Goal: Book appointment/travel/reservation

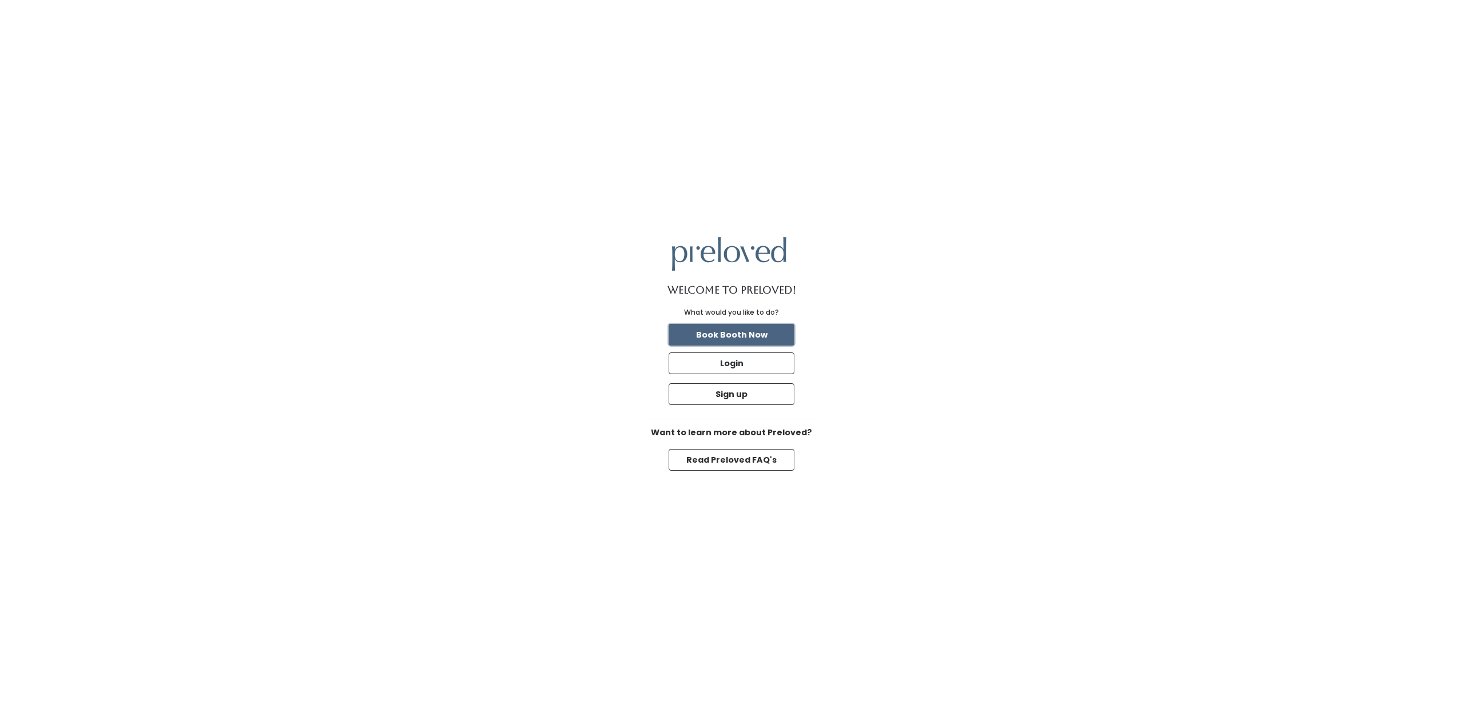
click at [768, 334] on button "Book Booth Now" at bounding box center [732, 335] width 126 height 22
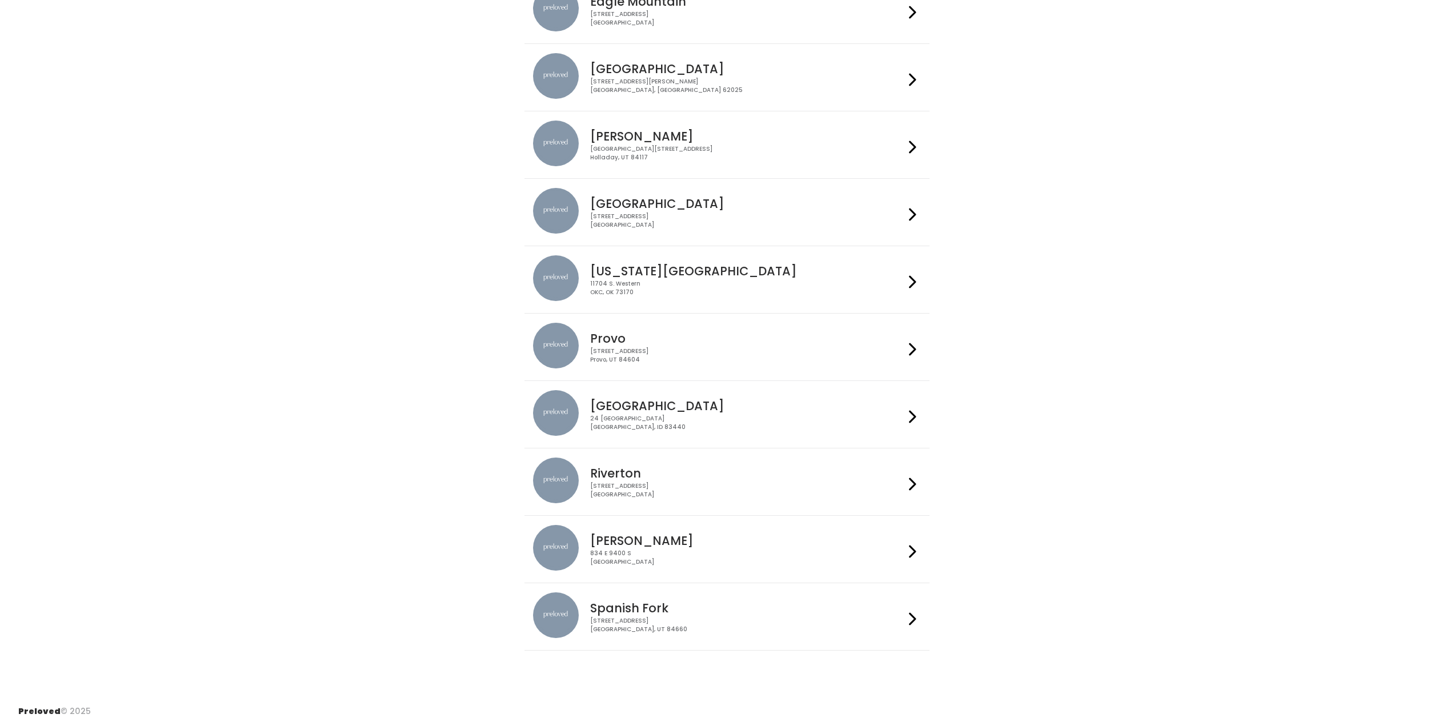
scroll to position [139, 0]
click at [720, 207] on h4 "Houston" at bounding box center [747, 203] width 314 height 13
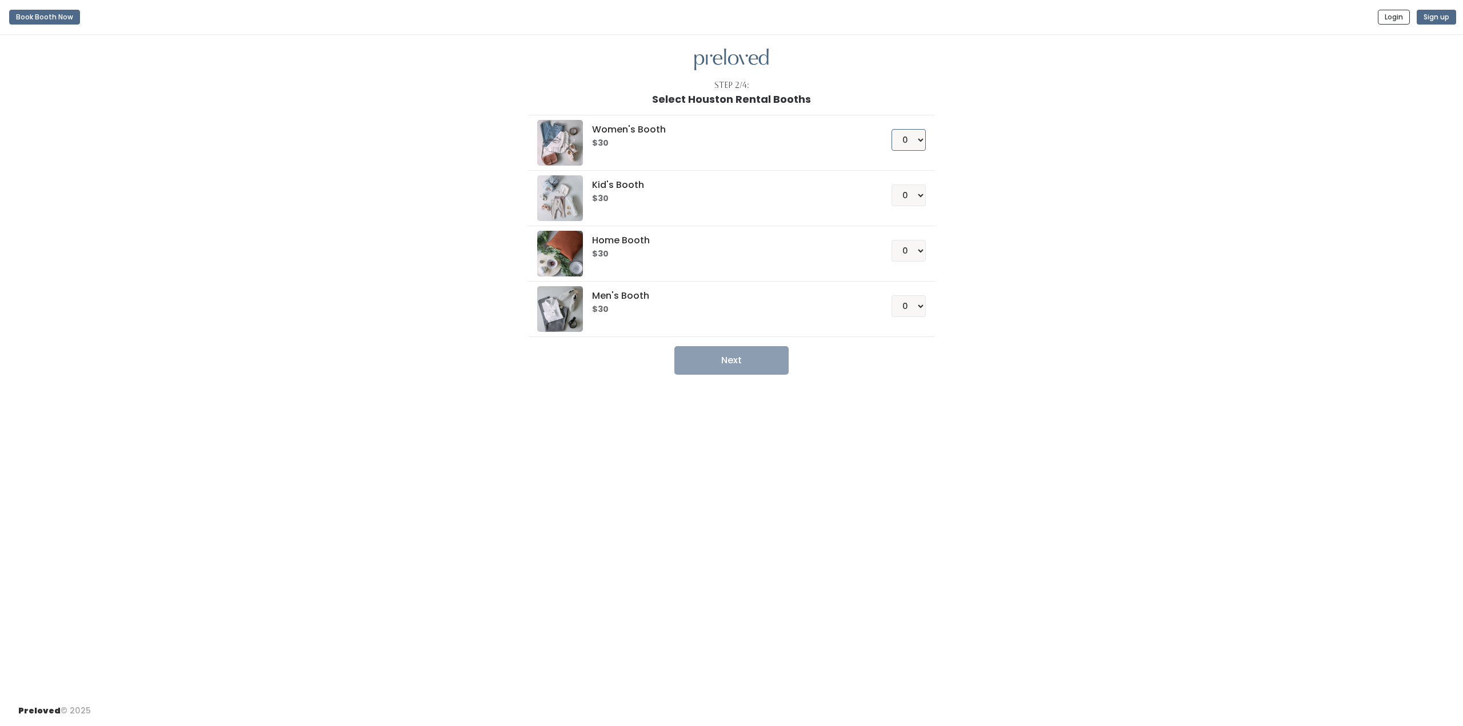
click at [910, 146] on select "0 1 2 3 4" at bounding box center [908, 140] width 34 height 22
select select "1"
click at [891, 129] on select "0 1 2 3 4" at bounding box center [908, 140] width 34 height 22
click at [747, 369] on button "Next" at bounding box center [731, 360] width 114 height 29
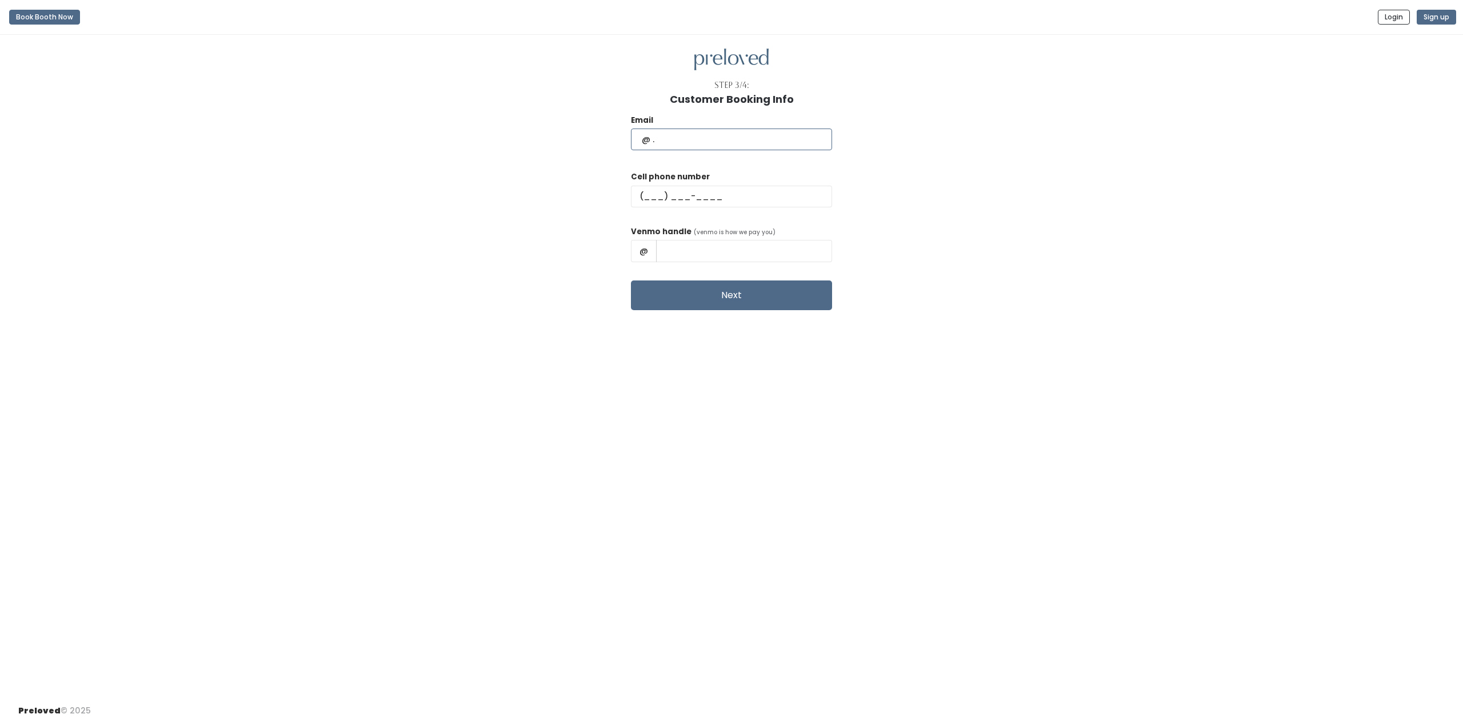
click at [718, 136] on input "text" at bounding box center [731, 140] width 201 height 22
type input "nurina.cindy@gmail.com"
click at [690, 191] on input "text" at bounding box center [731, 197] width 201 height 22
type input "(832) 933-8058"
click at [725, 255] on input "text" at bounding box center [744, 251] width 176 height 22
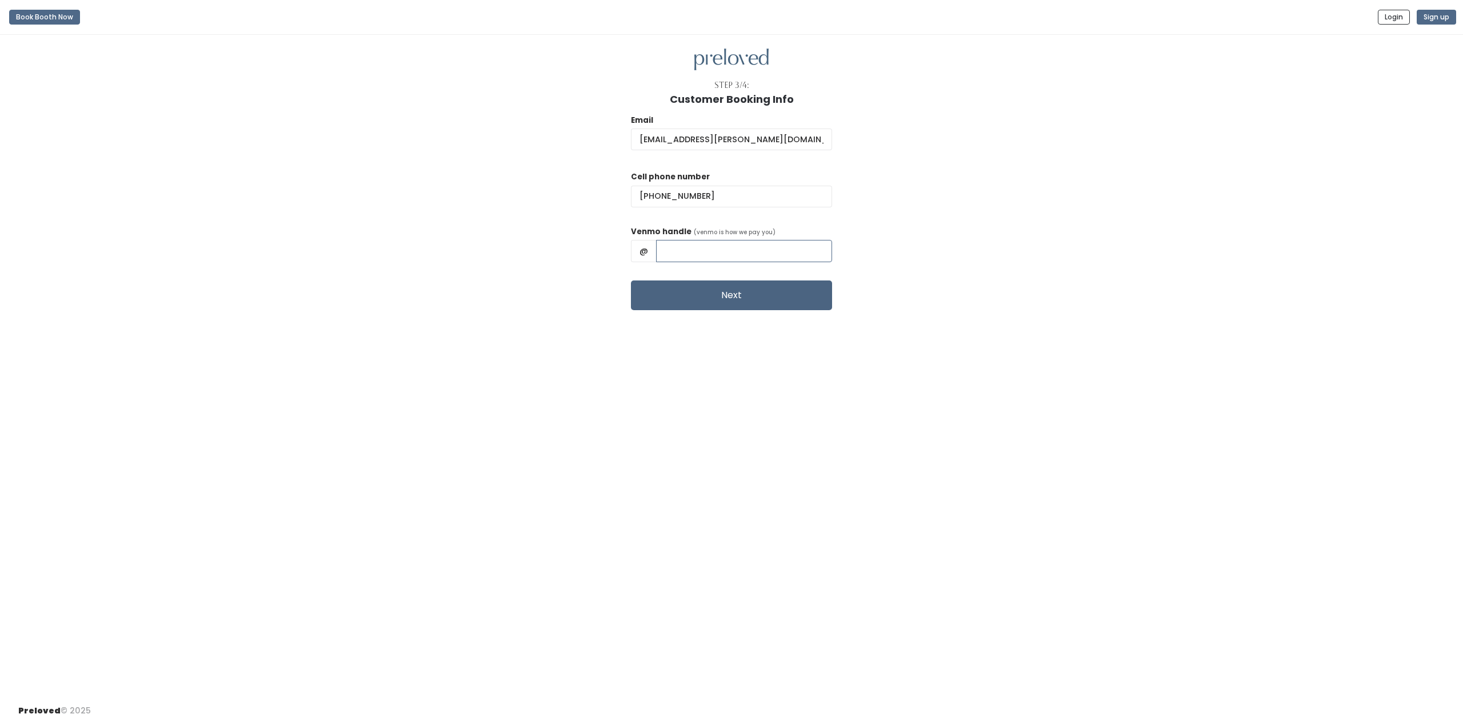
type input "NurinaCindy-Putri"
click at [771, 298] on button "Next" at bounding box center [731, 296] width 201 height 30
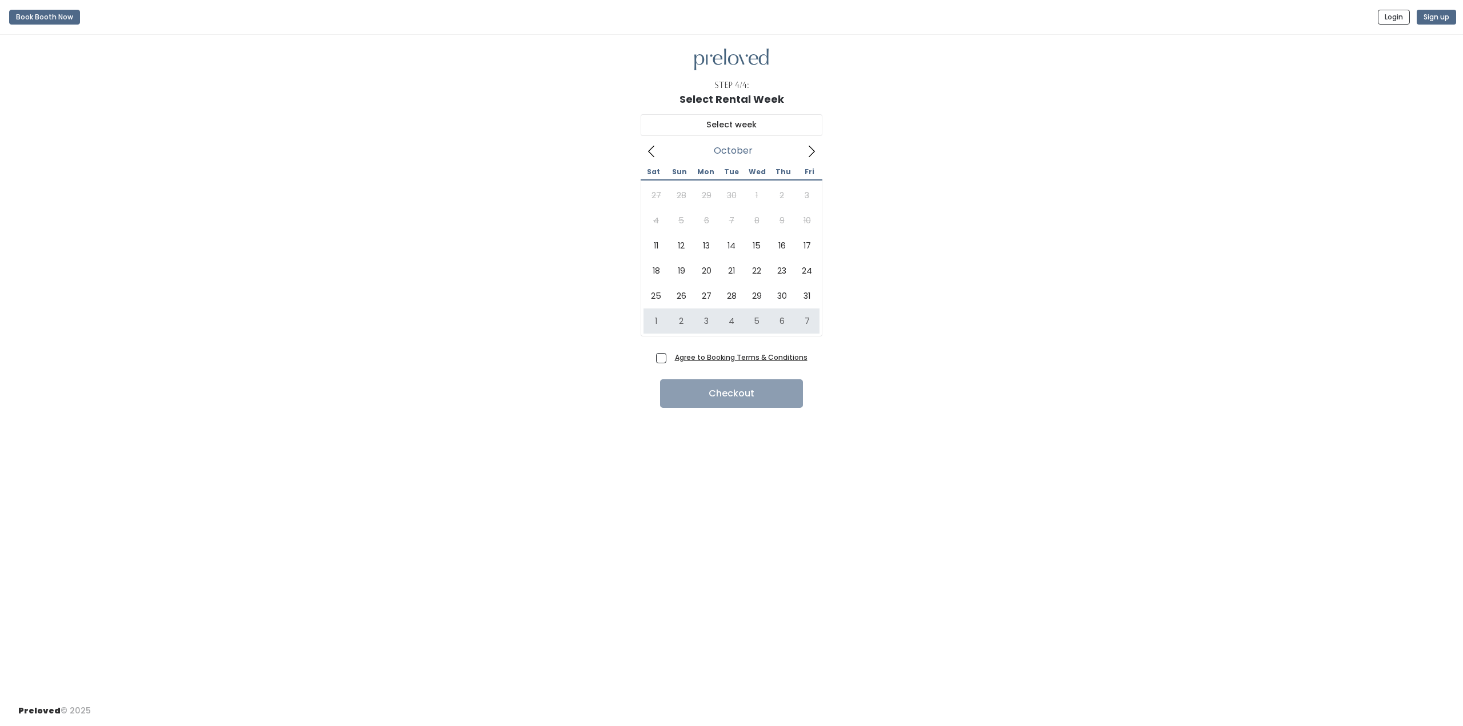
click at [948, 289] on div "[DATE] Sat Sun Mon Tue Wed Thu Fri 27 28 29 30 1 2 3 4 5 6 7 8 9 10 11 12 13 14…" at bounding box center [731, 227] width 1426 height 244
